Goal: Information Seeking & Learning: Learn about a topic

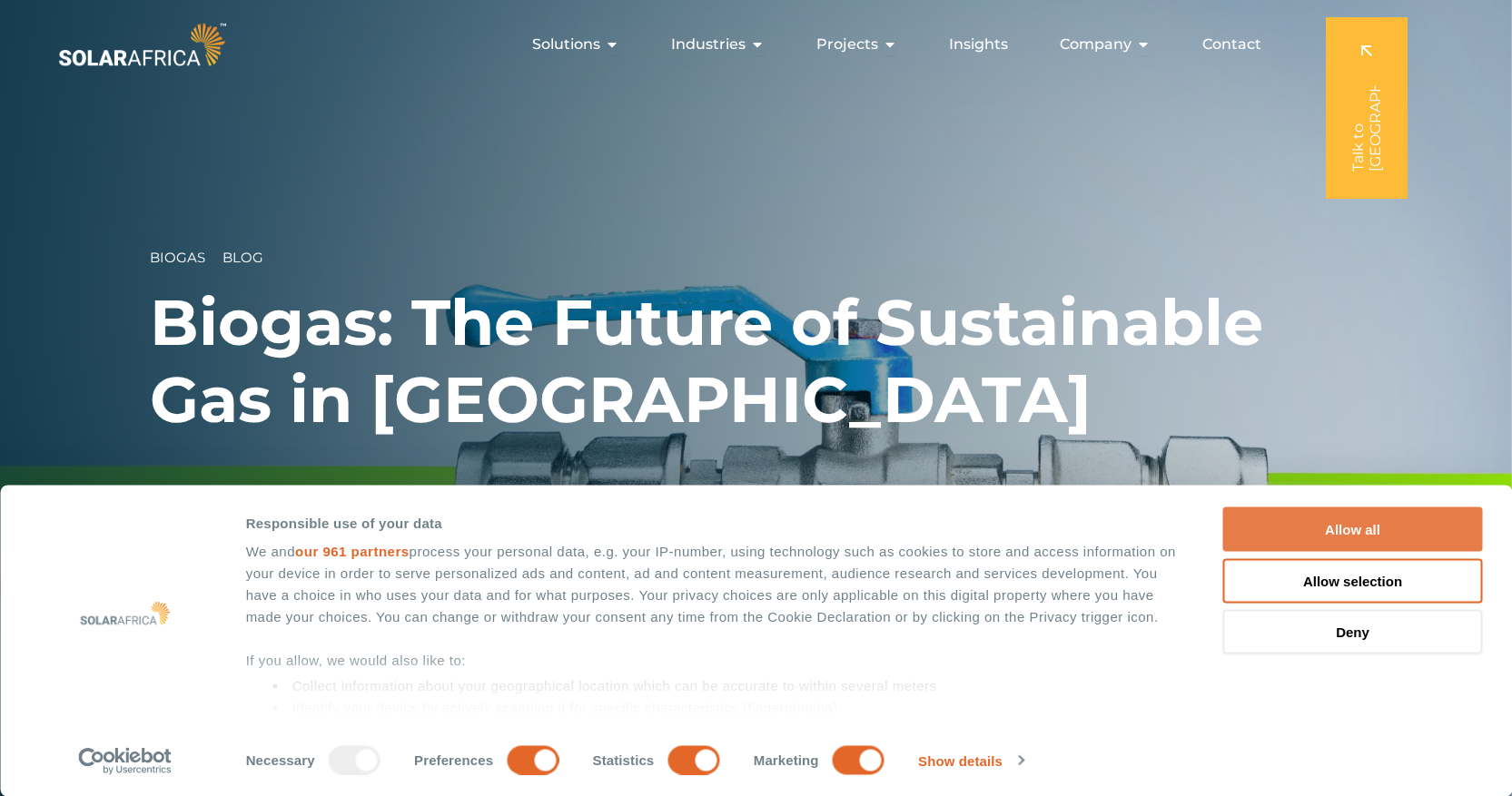
click at [1375, 535] on button "Allow all" at bounding box center [1352, 529] width 260 height 44
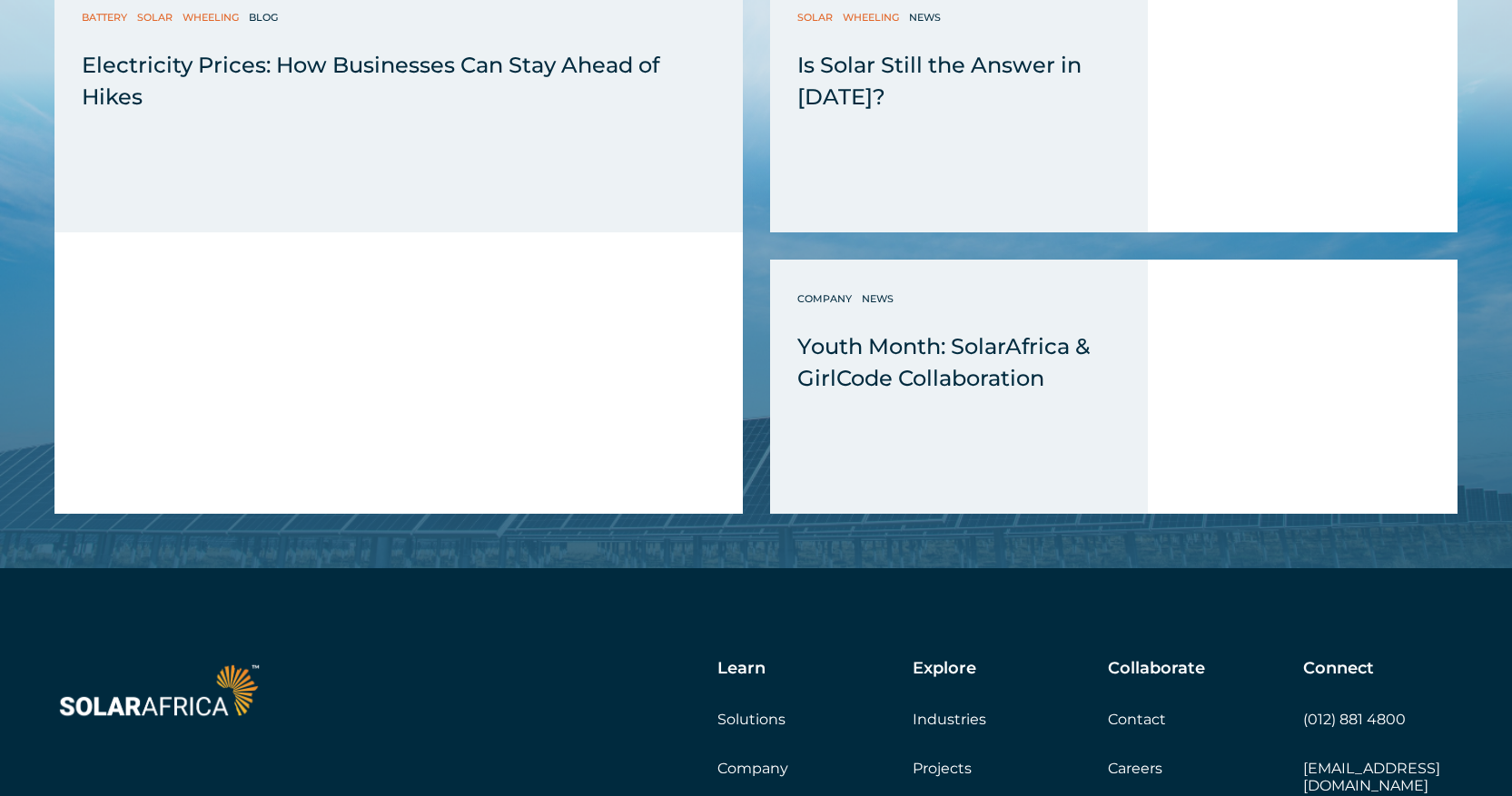
scroll to position [7613, 0]
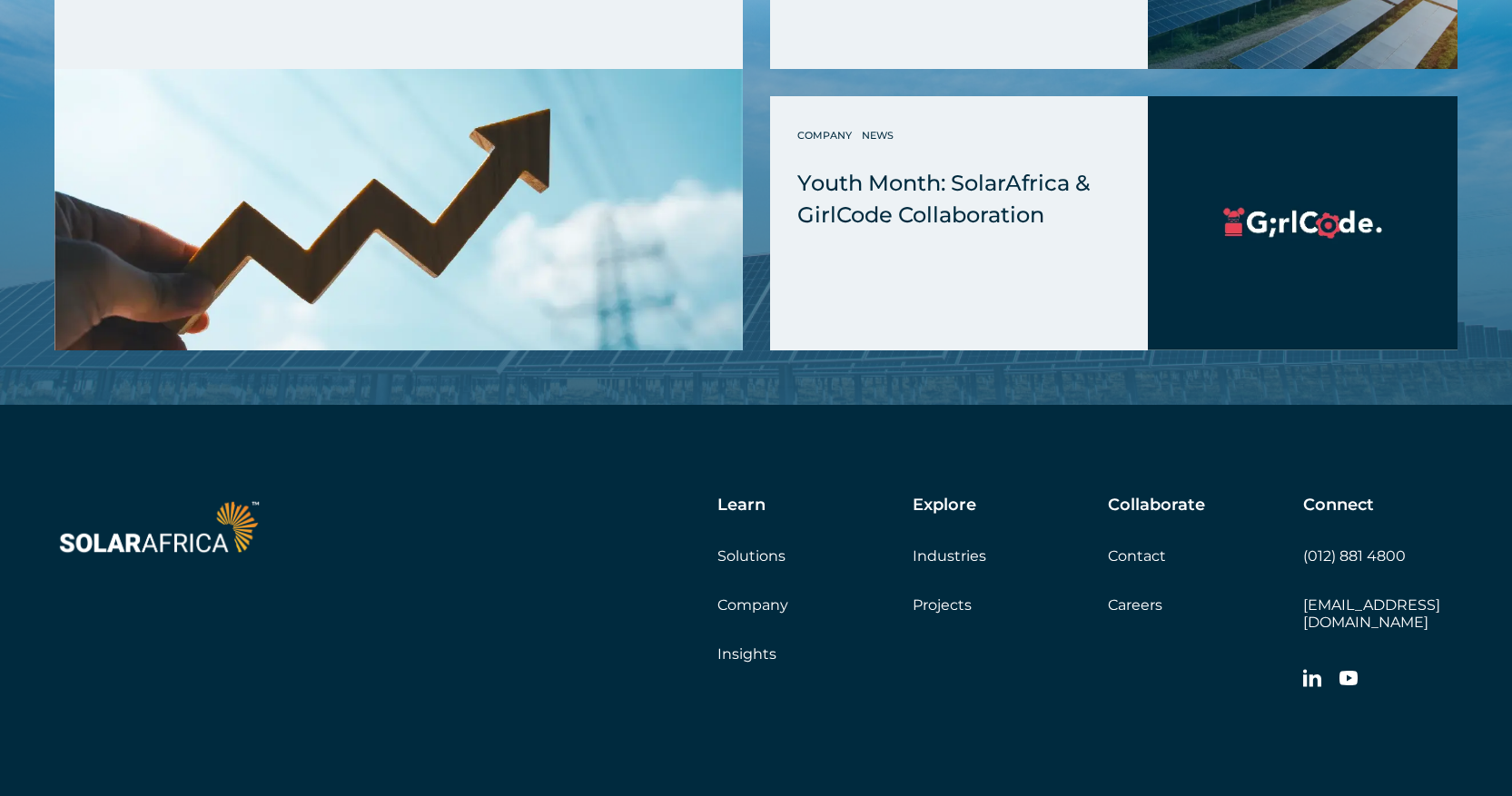
click at [964, 597] on link "Projects" at bounding box center [941, 605] width 59 height 17
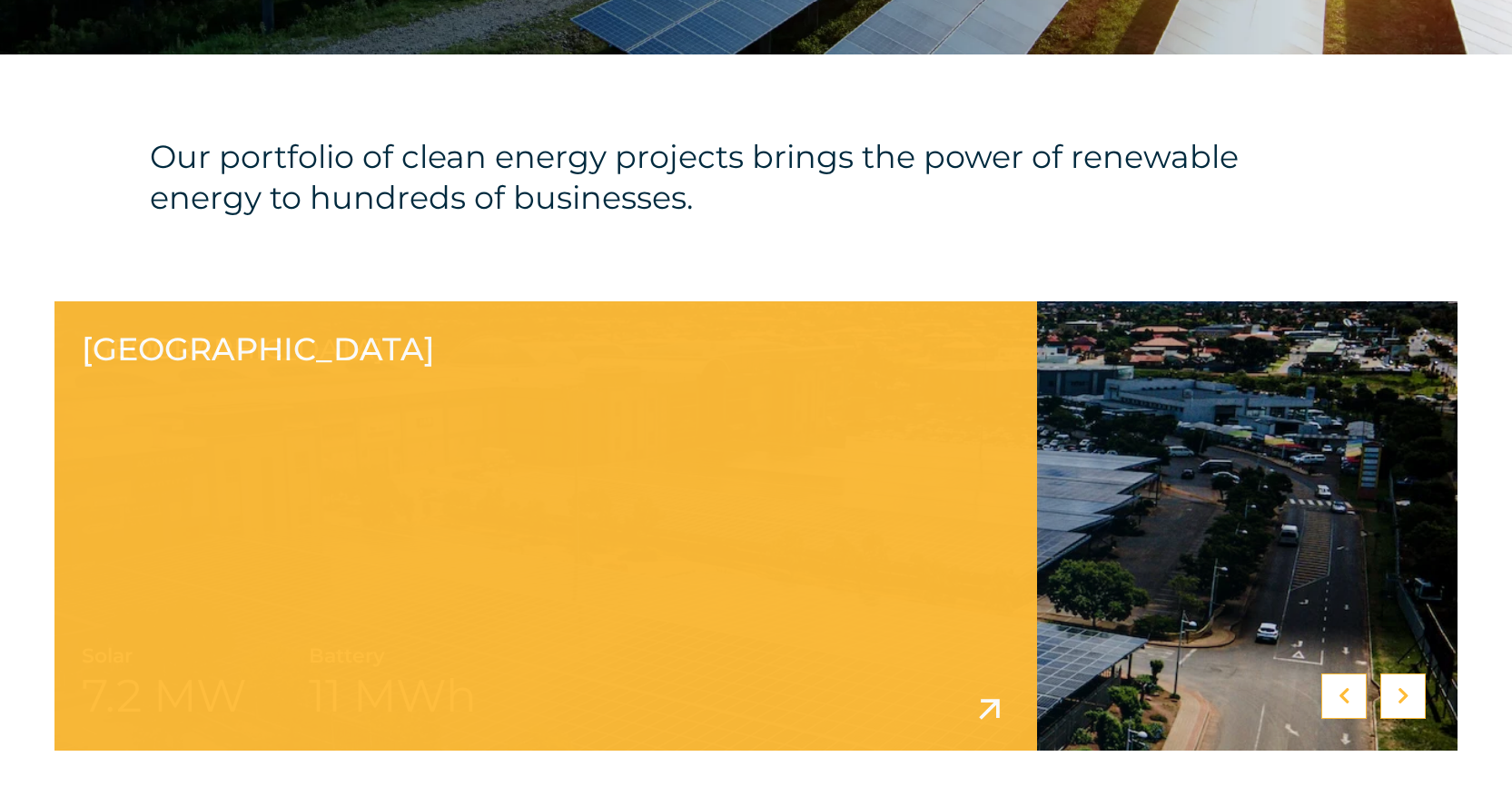
scroll to position [683, 0]
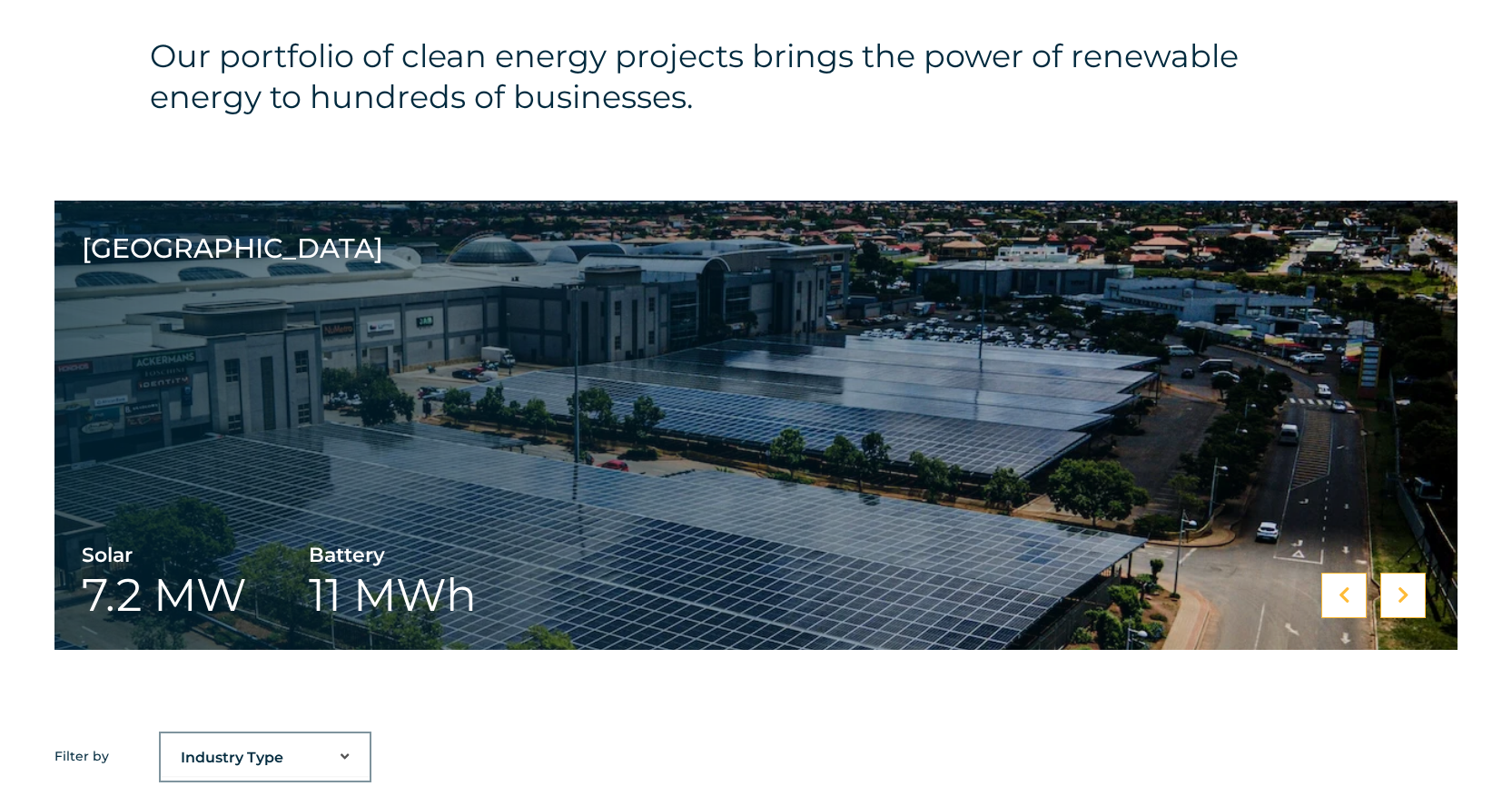
click at [1396, 598] on div at bounding box center [1402, 595] width 45 height 45
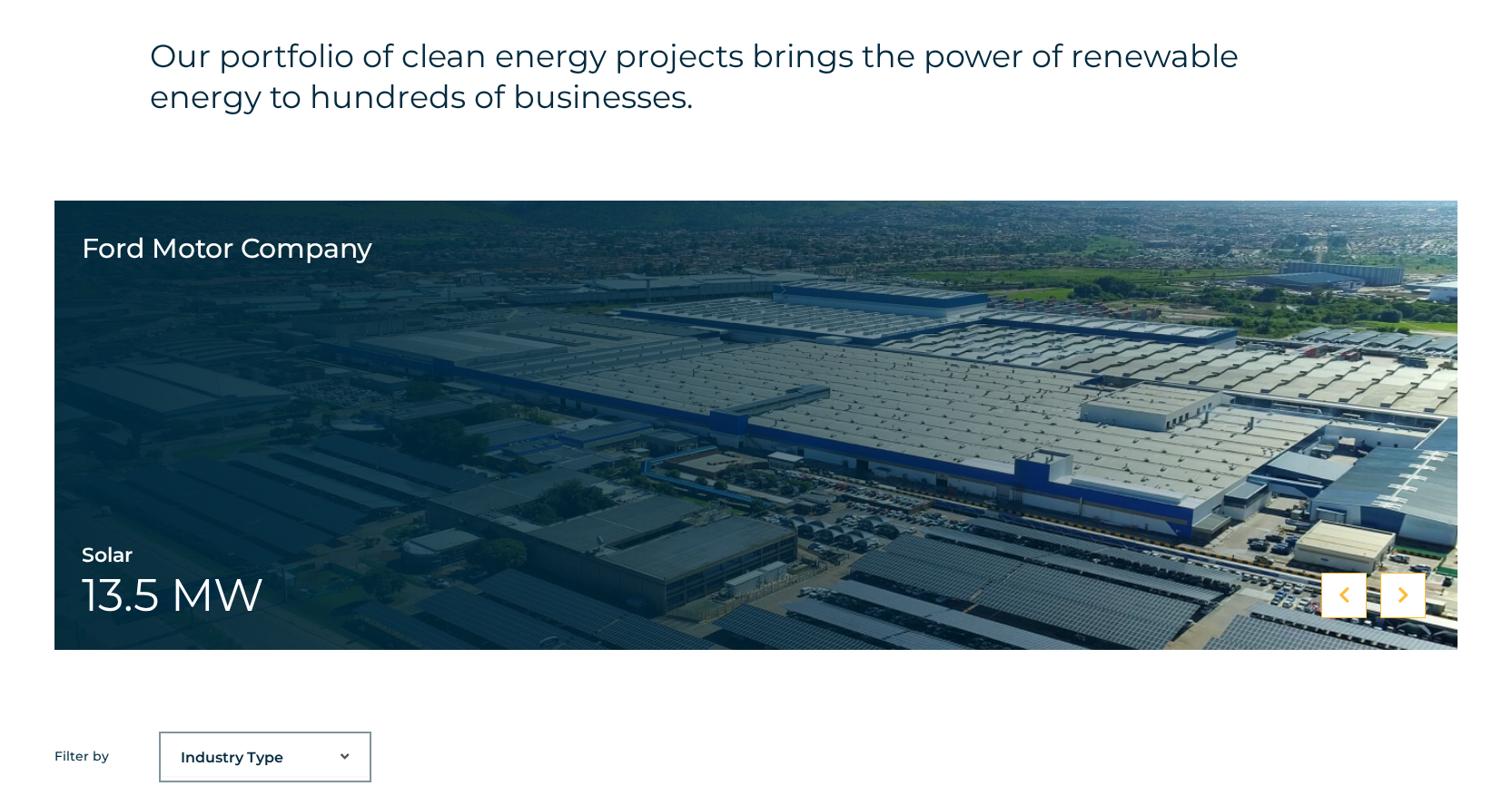
scroll to position [684, 0]
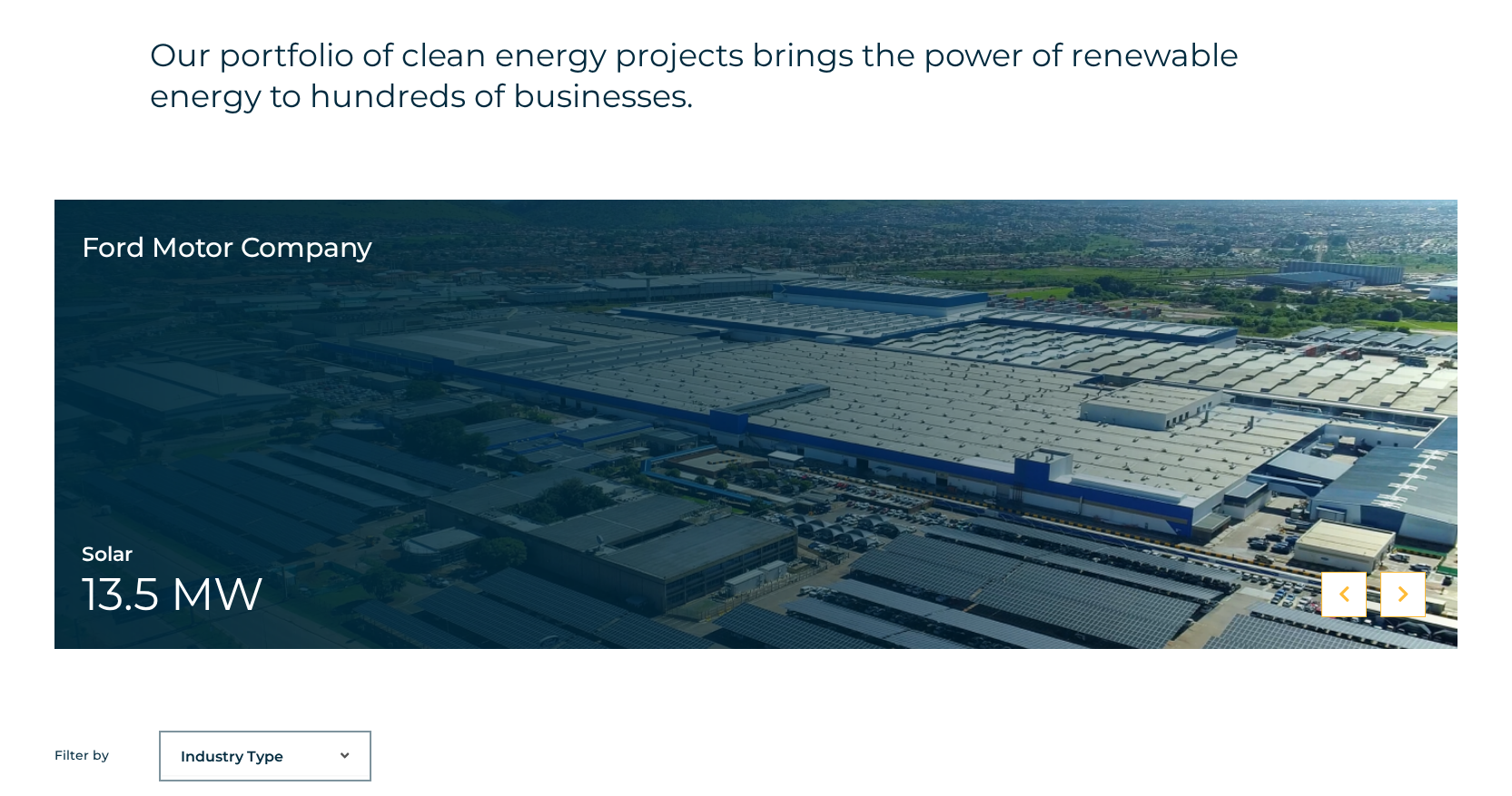
click at [1397, 596] on icon at bounding box center [1403, 594] width 12 height 18
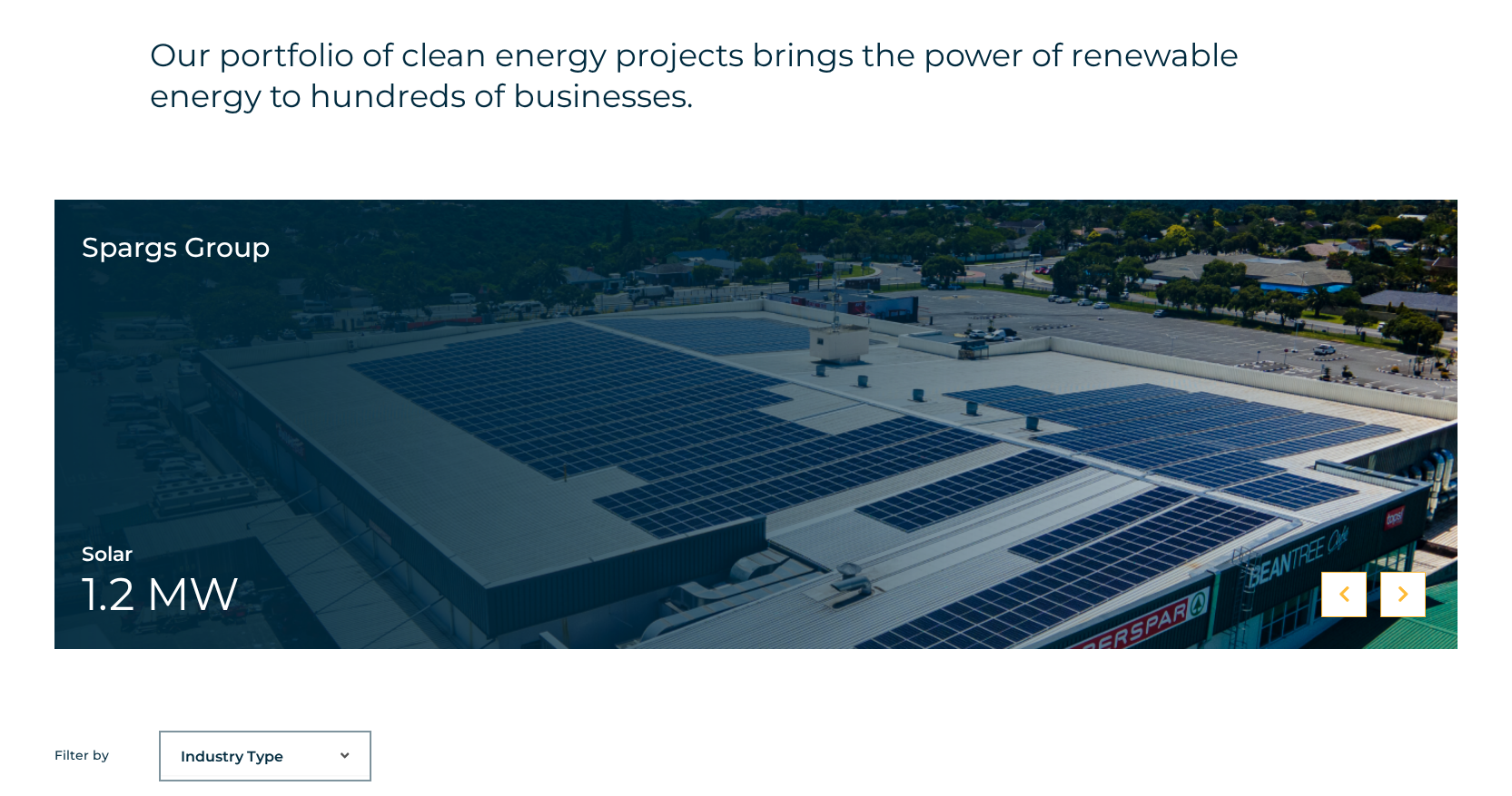
click at [1397, 596] on icon at bounding box center [1403, 594] width 12 height 18
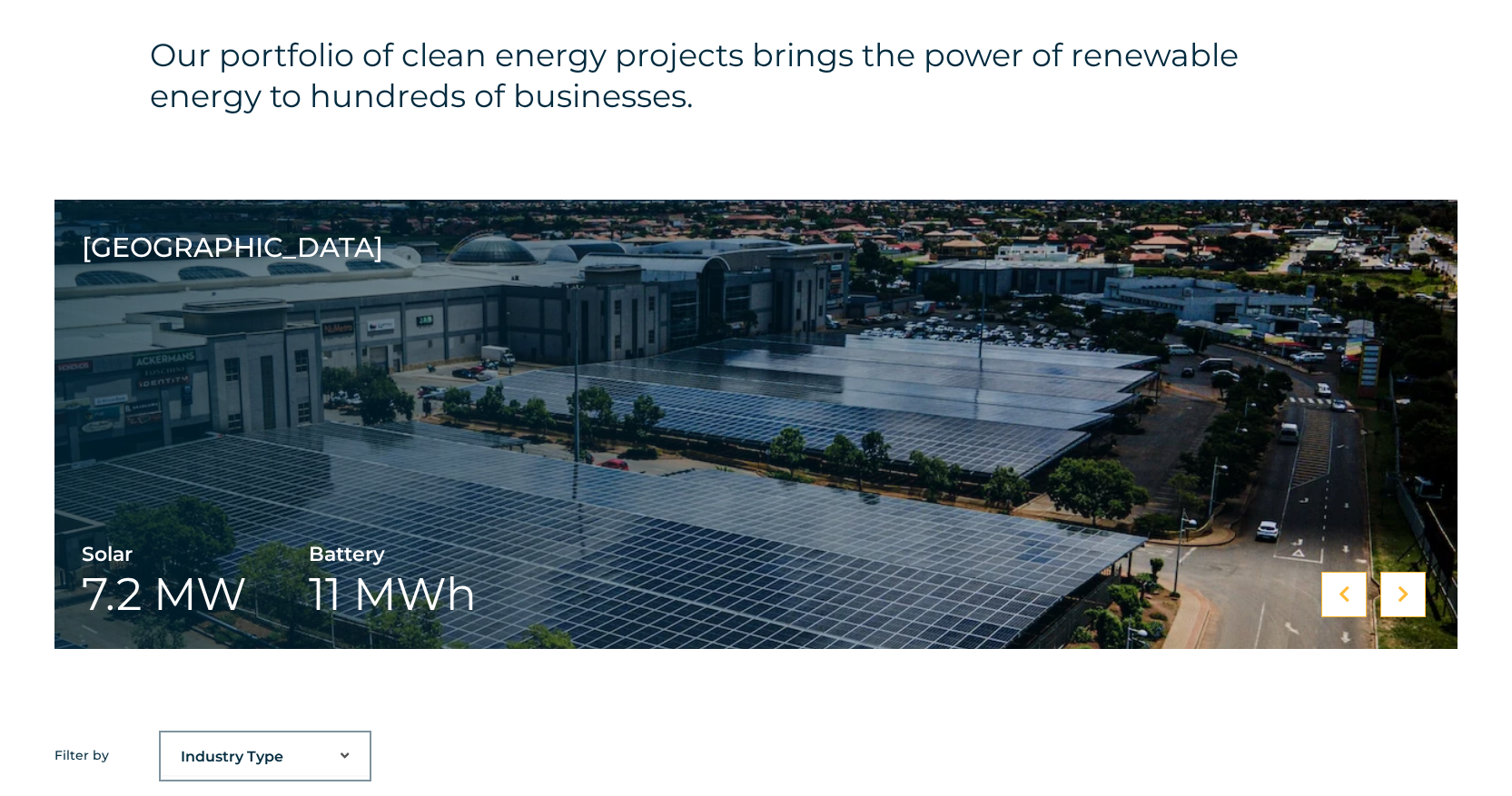
click at [1397, 596] on icon at bounding box center [1403, 594] width 12 height 18
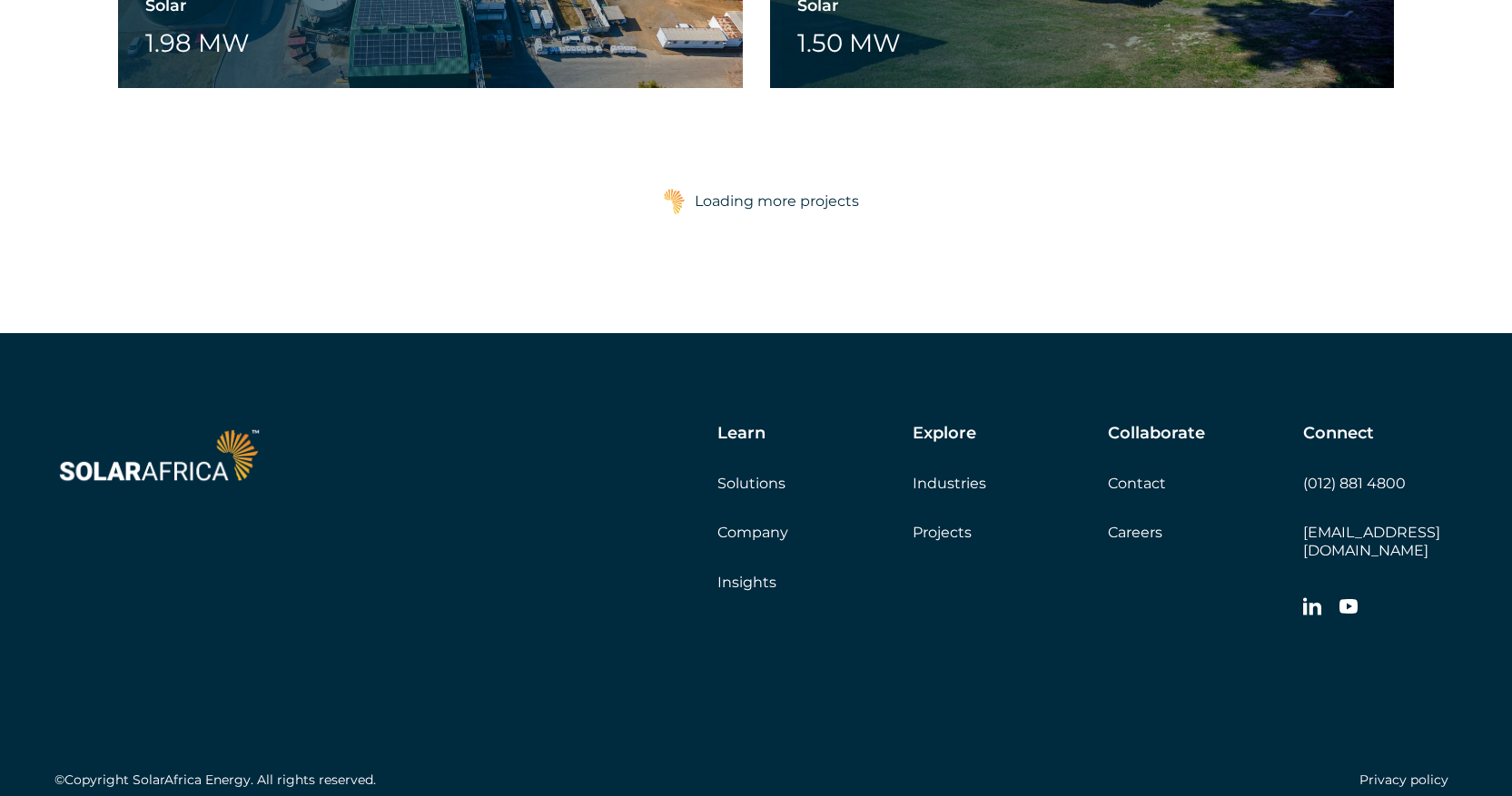
scroll to position [4566, 0]
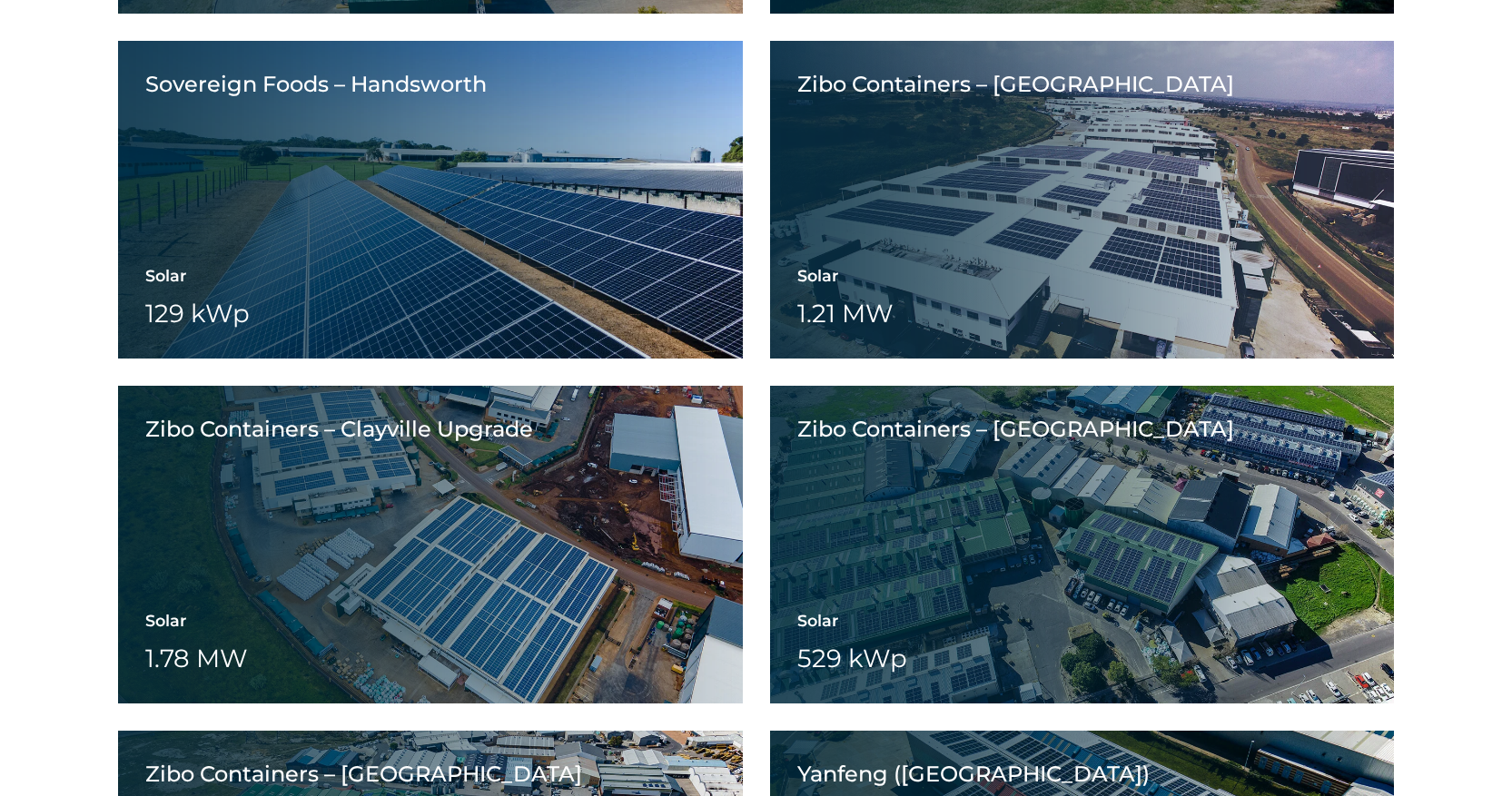
click at [962, 411] on div "Zibo Containers – Saxenburg Park" at bounding box center [987, 431] width 436 height 91
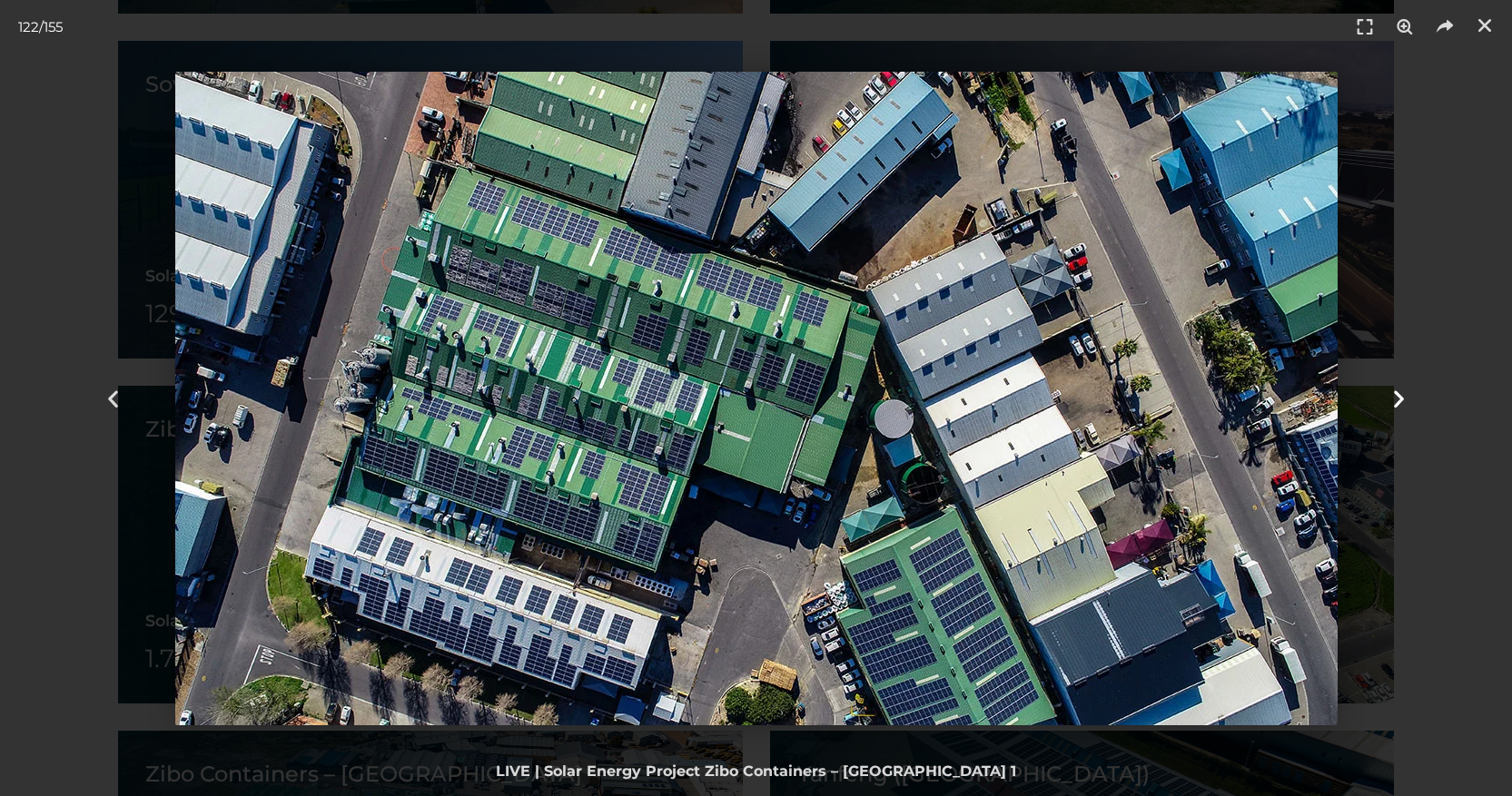
click at [1401, 391] on icon "Next slide" at bounding box center [1398, 398] width 23 height 23
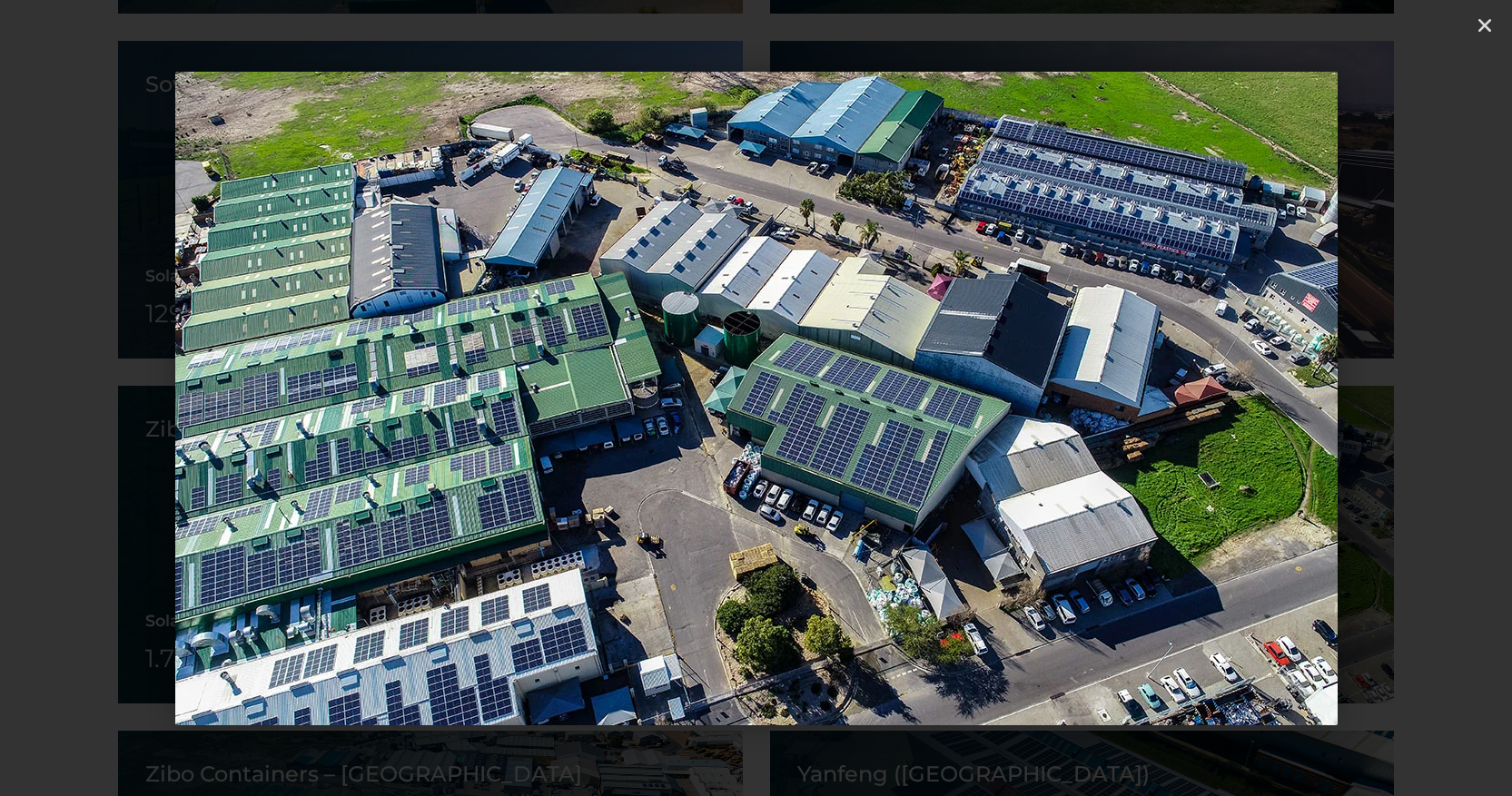
click at [1401, 391] on icon "Next slide" at bounding box center [1398, 398] width 23 height 23
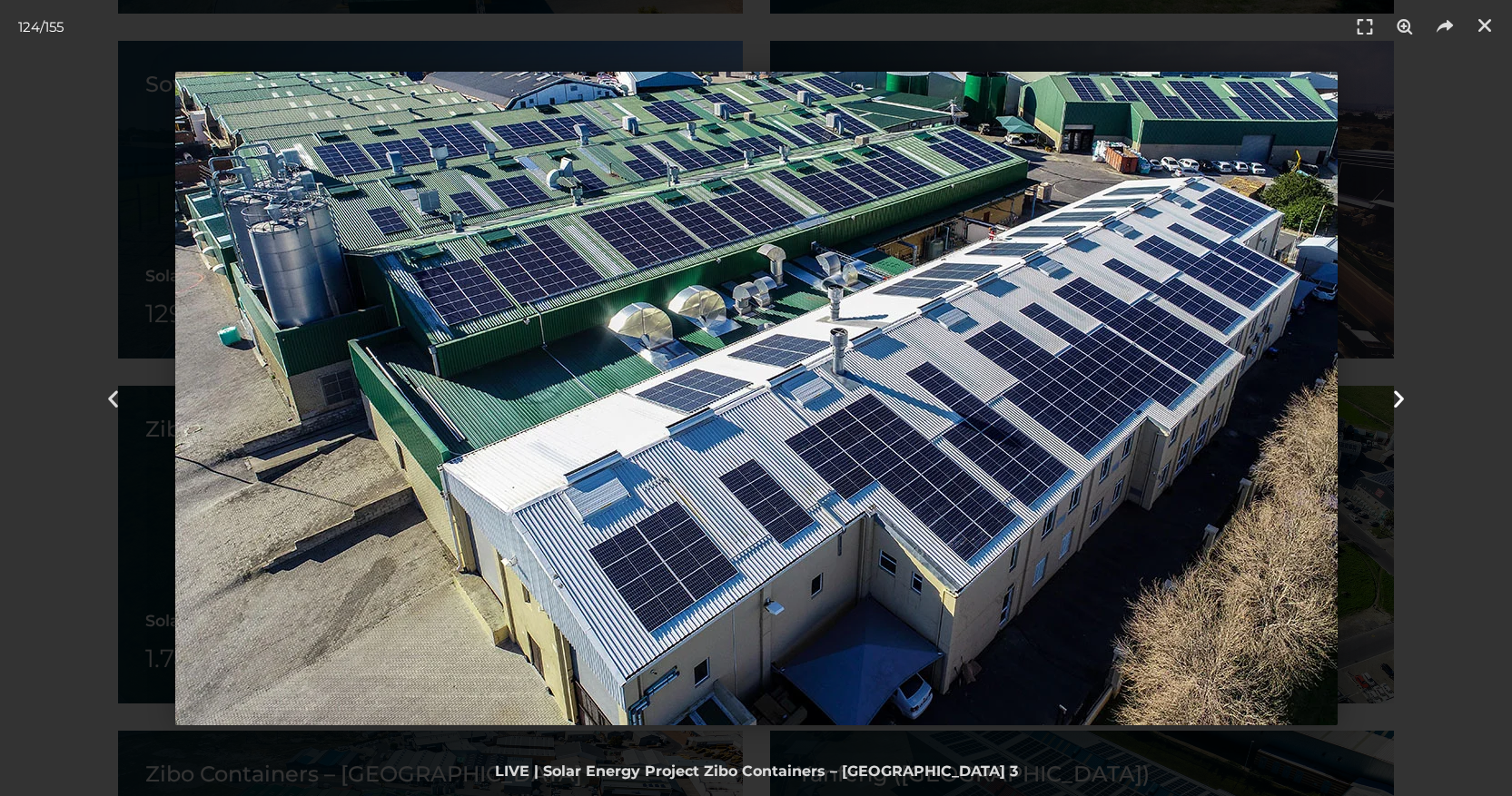
click at [1401, 391] on icon "Next slide" at bounding box center [1398, 398] width 23 height 23
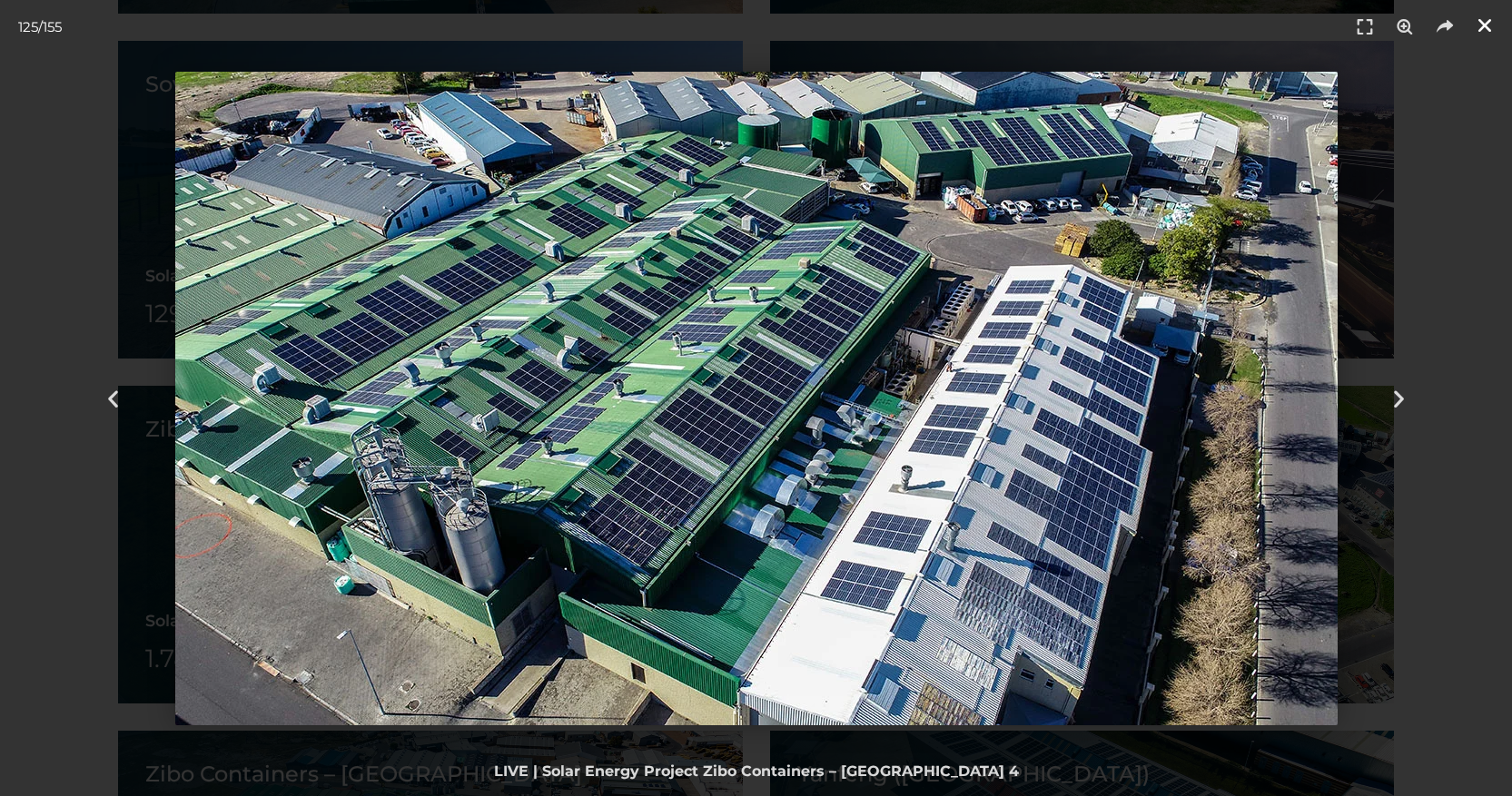
click at [1488, 23] on icon "Close (Esc)" at bounding box center [1484, 24] width 18 height 18
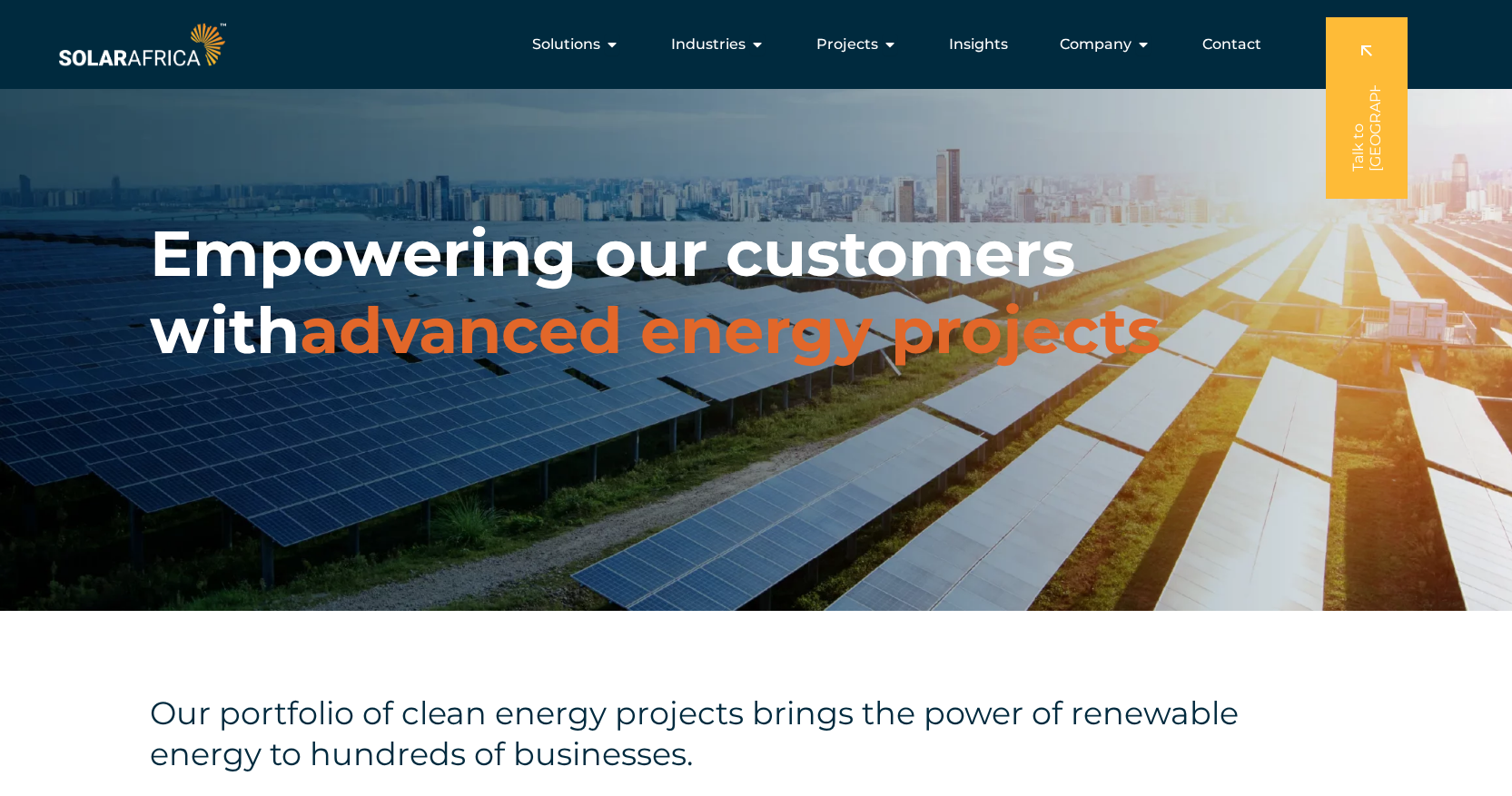
scroll to position [0, 0]
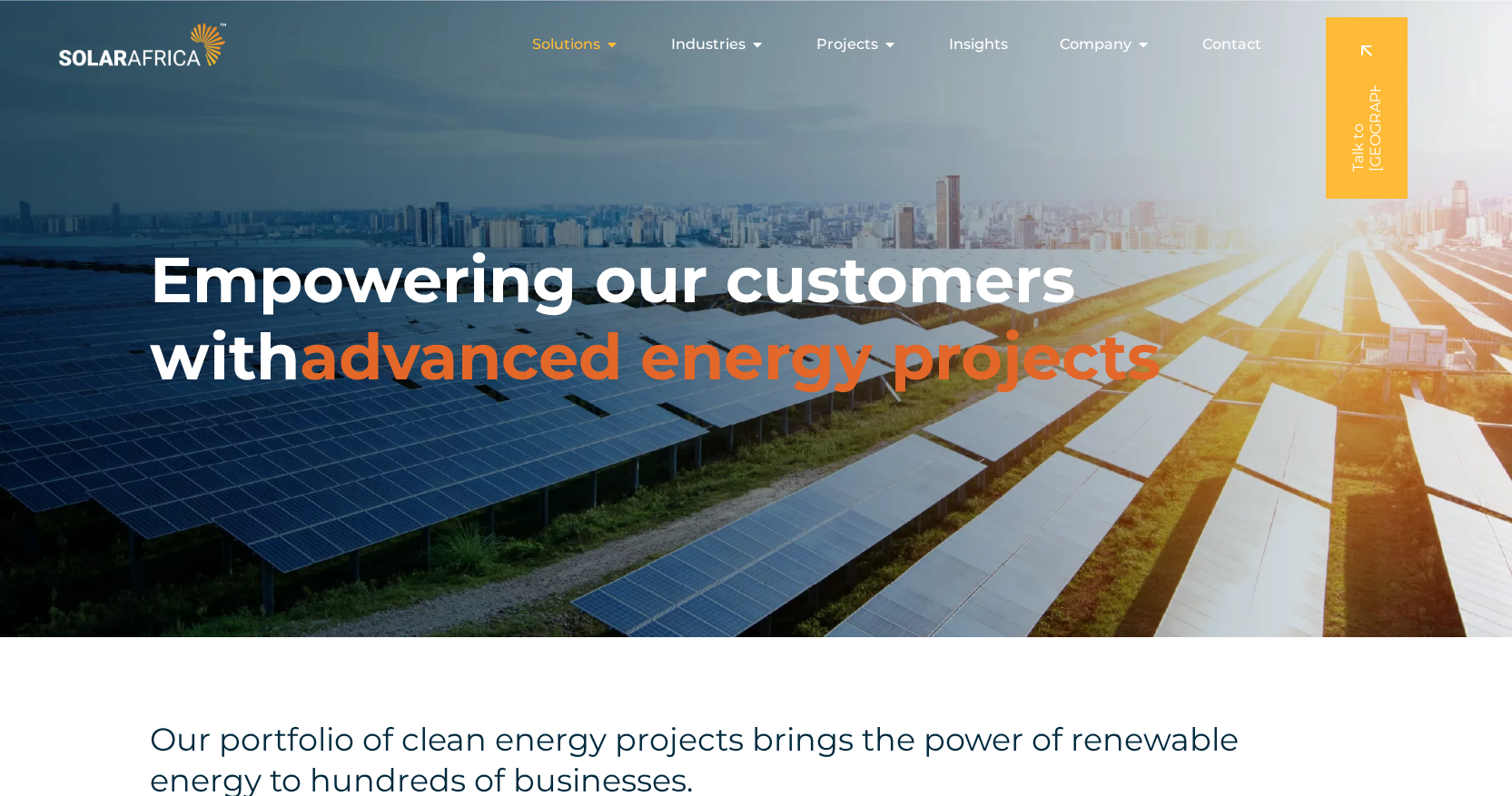
click at [600, 51] on span "Solutions" at bounding box center [566, 44] width 69 height 22
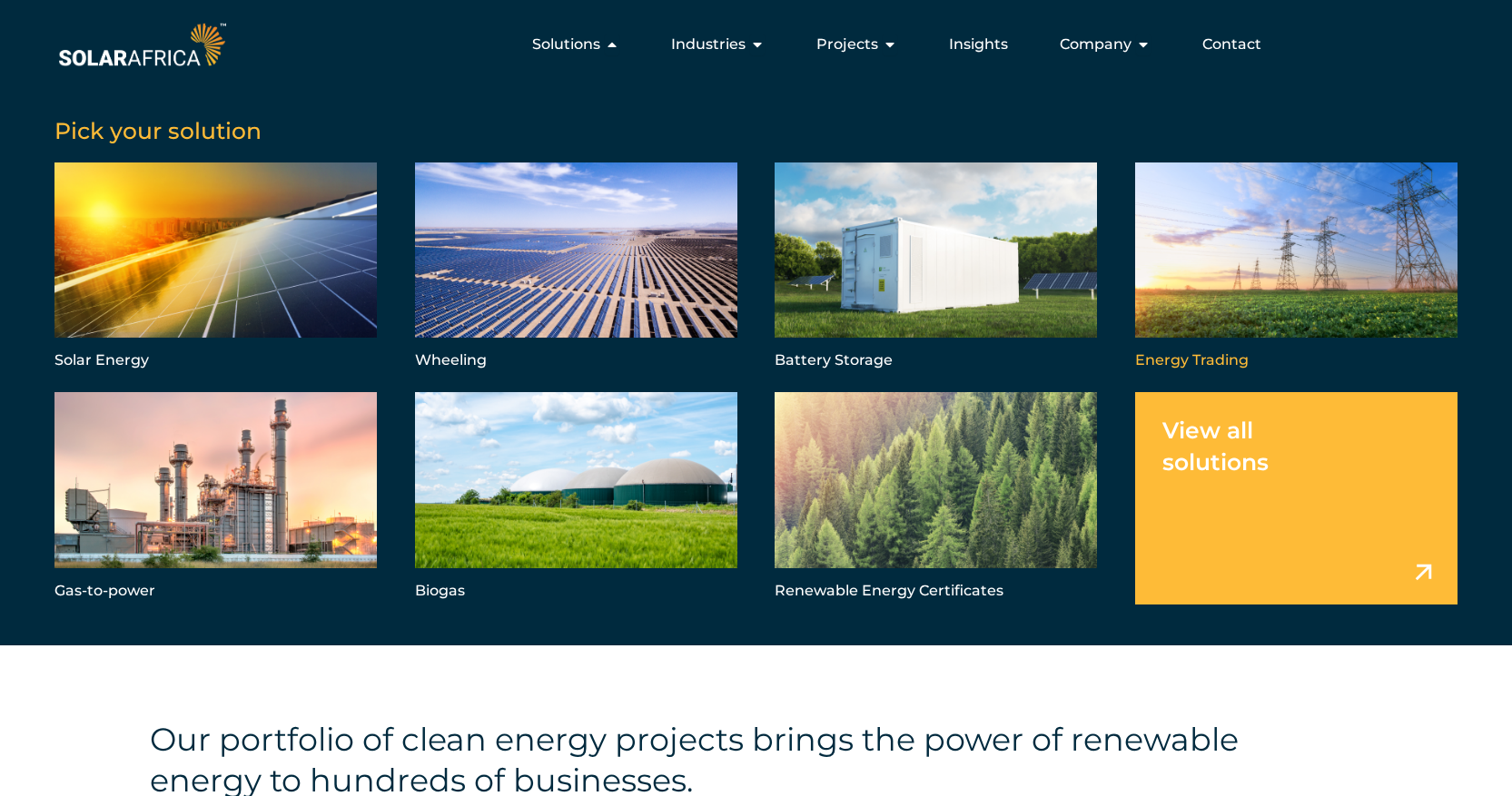
click at [1234, 249] on link "Menu" at bounding box center [1295, 268] width 322 height 211
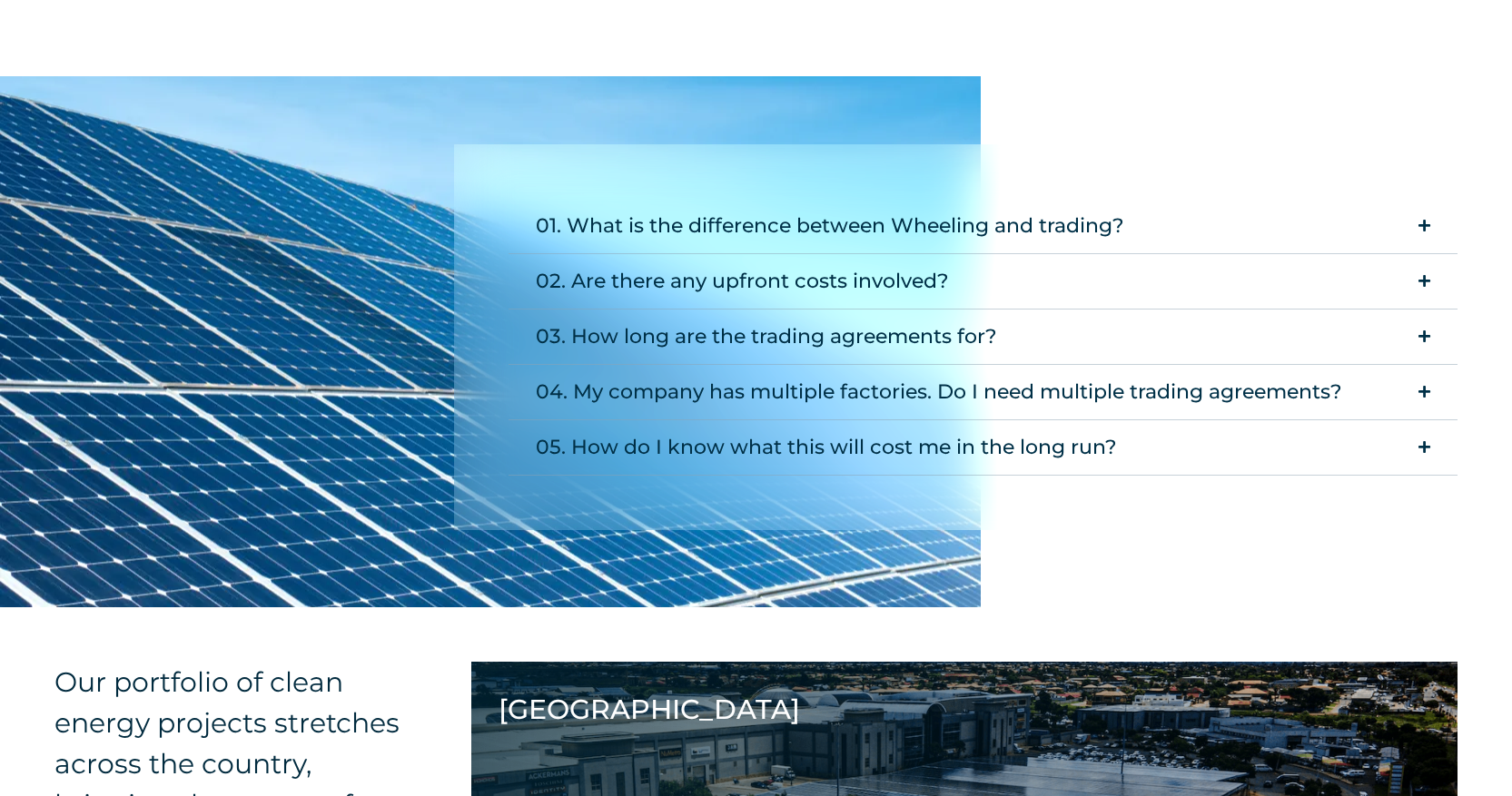
scroll to position [1893, 0]
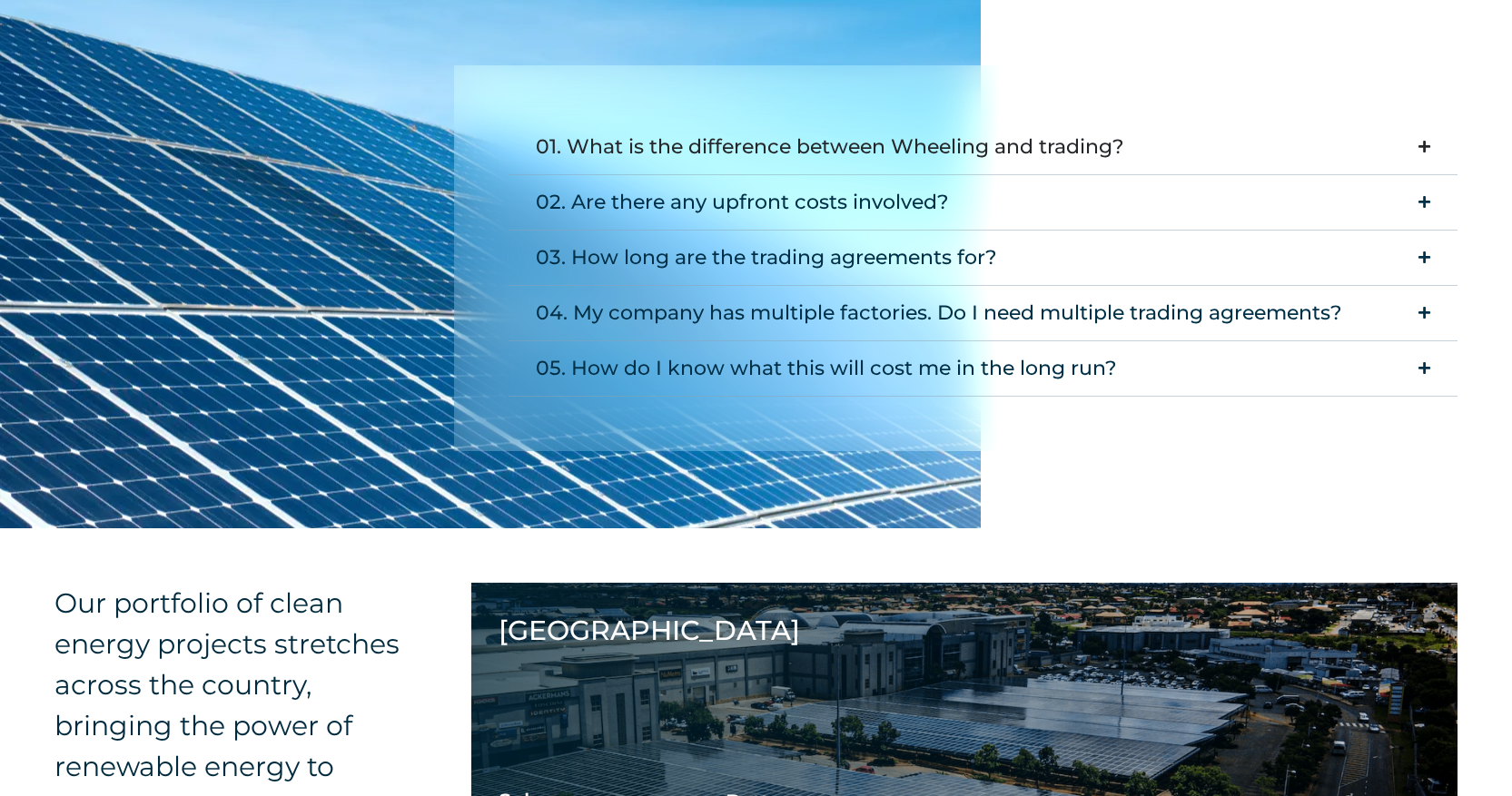
click at [1078, 145] on div "01. What is the difference between Wheeling and trading?" at bounding box center [830, 146] width 588 height 37
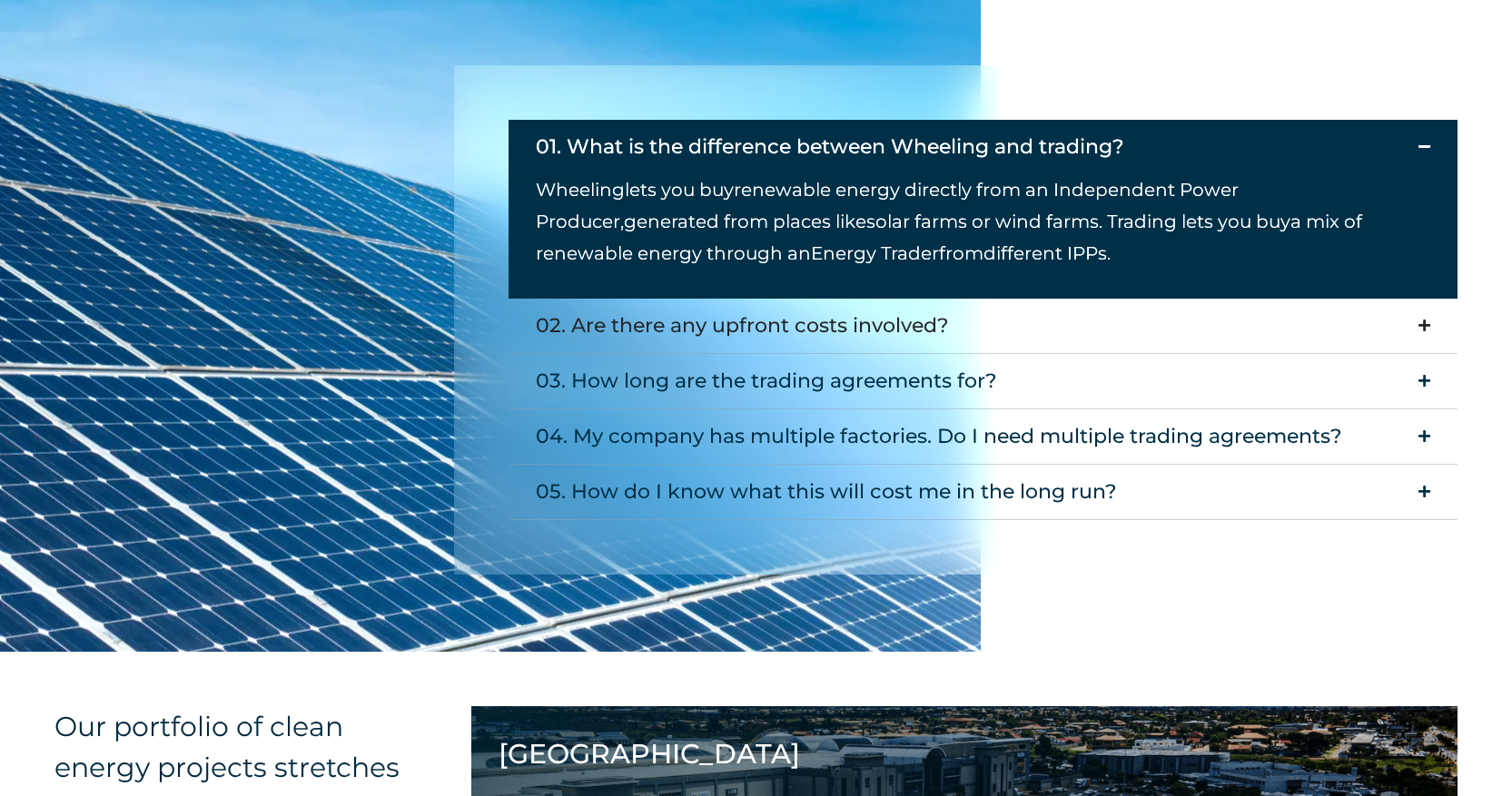
click at [1427, 320] on icon "Accordion. Open links with Enter or Space, close with Escape, and navigate with…" at bounding box center [1424, 326] width 12 height 14
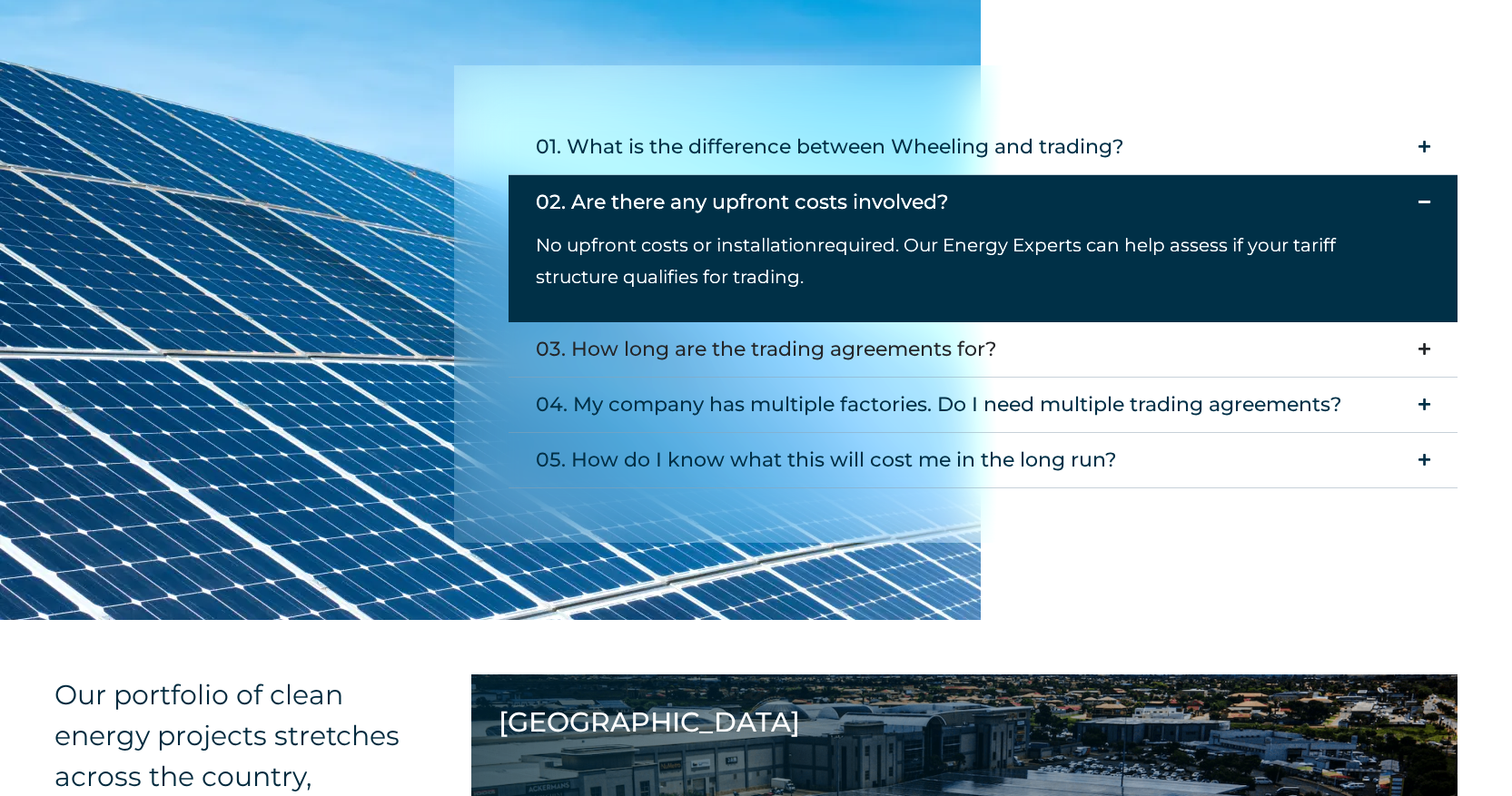
click at [1426, 345] on icon "Accordion. Open links with Enter or Space, close with Escape, and navigate with…" at bounding box center [1424, 349] width 12 height 14
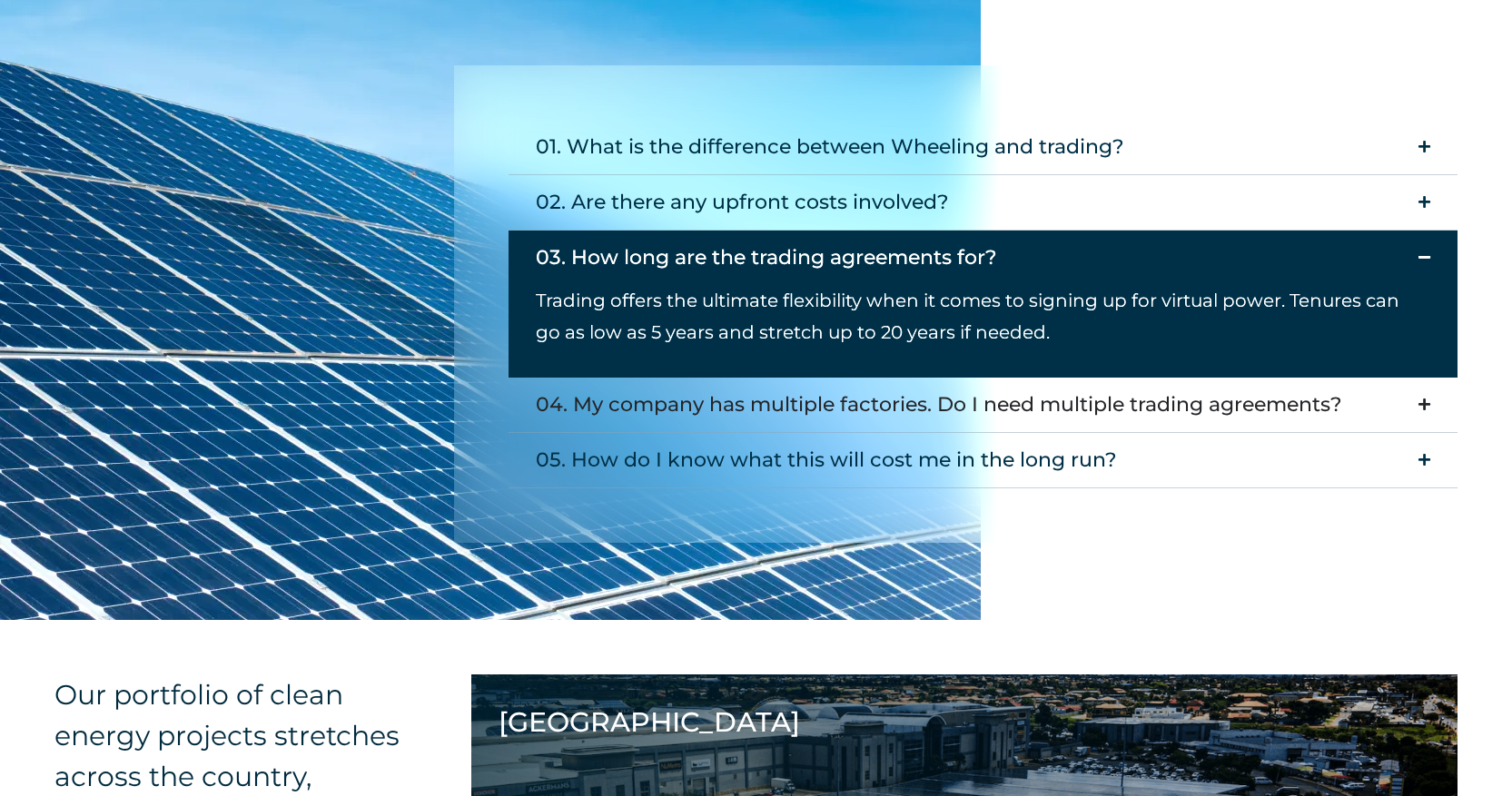
click at [1434, 392] on summary "04. My company has multiple factories. Do I need multiple trading agreements?" at bounding box center [984, 405] width 950 height 55
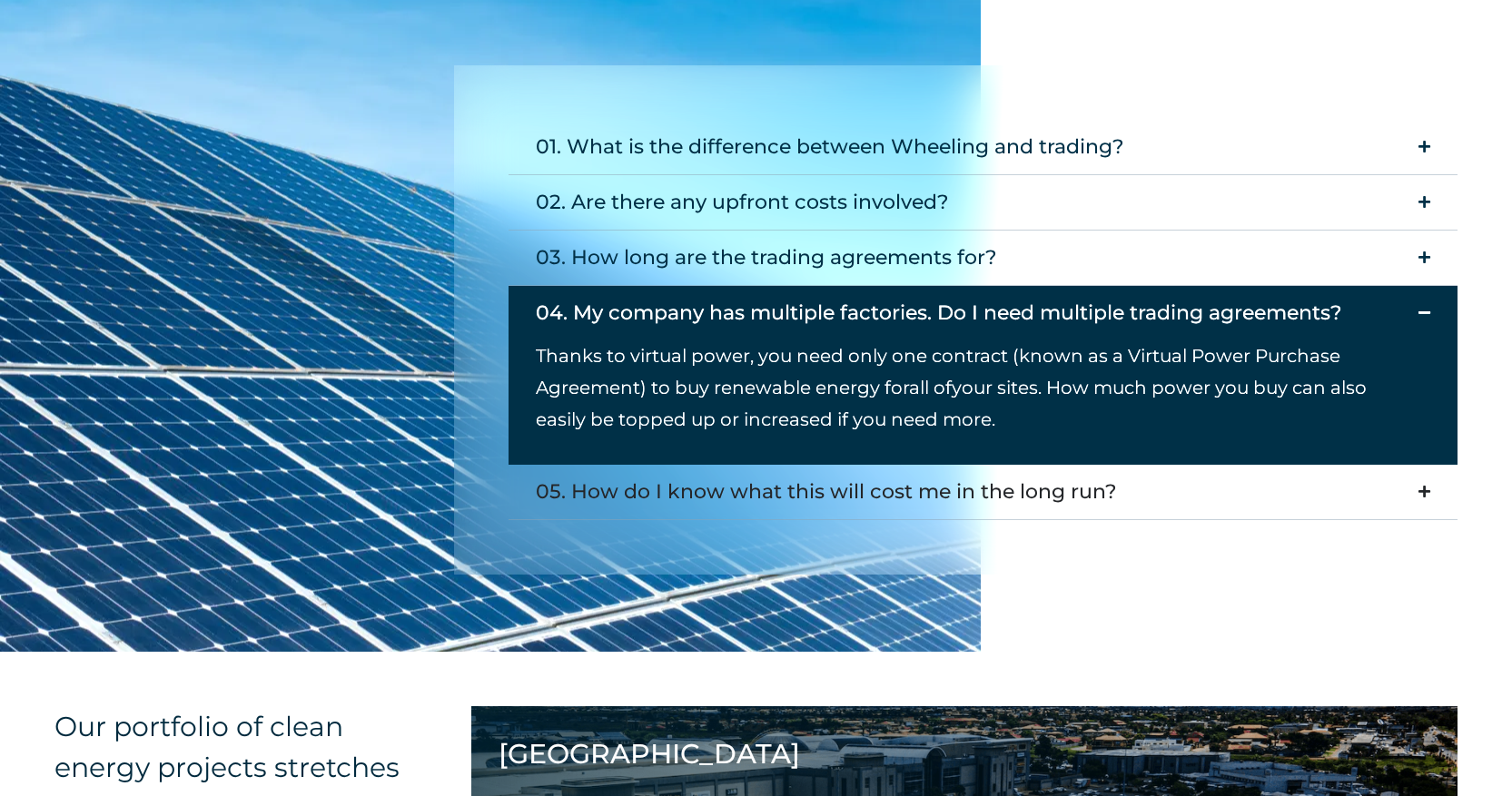
click at [1429, 487] on icon "Accordion. Open links with Enter or Space, close with Escape, and navigate with…" at bounding box center [1424, 492] width 12 height 14
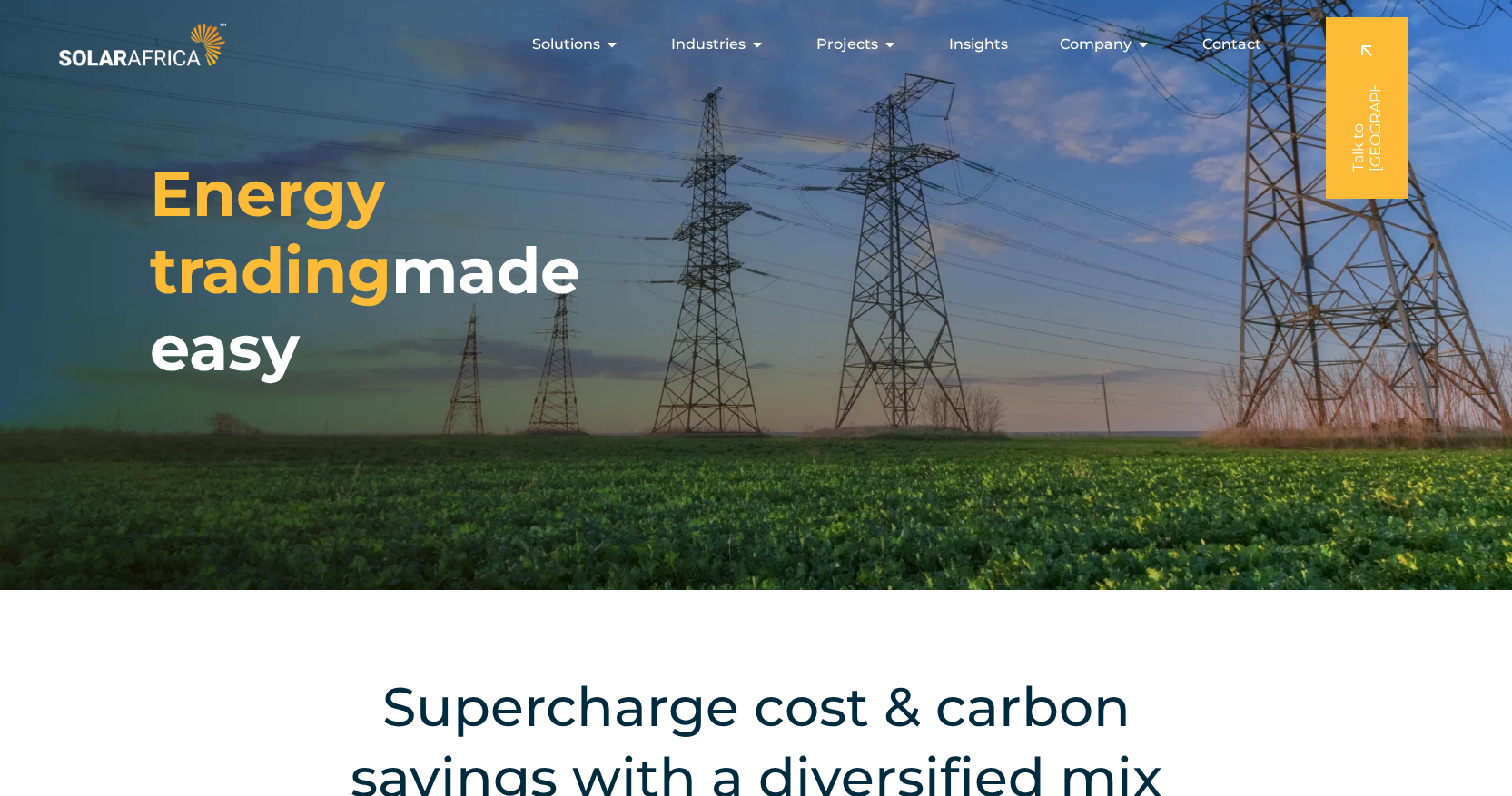
scroll to position [0, 0]
